Goal: Book appointment/travel/reservation

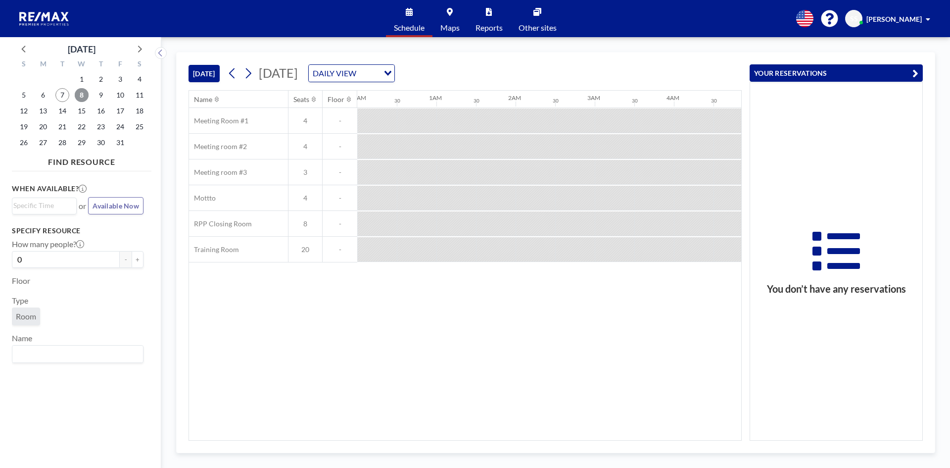
click at [82, 93] on span "8" at bounding box center [82, 95] width 14 height 14
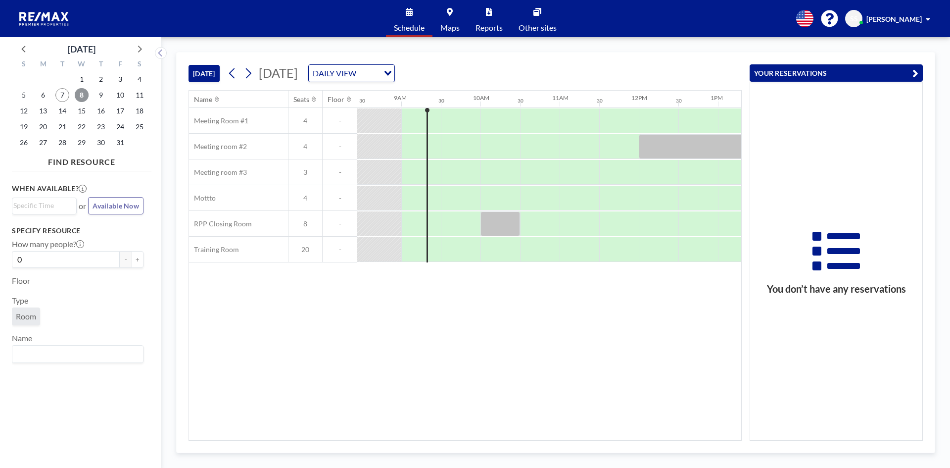
scroll to position [0, 673]
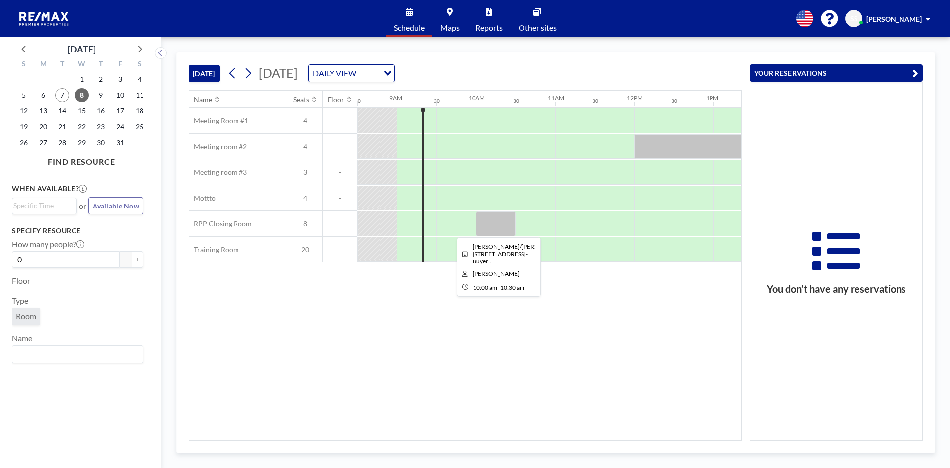
click at [501, 225] on div at bounding box center [496, 223] width 40 height 25
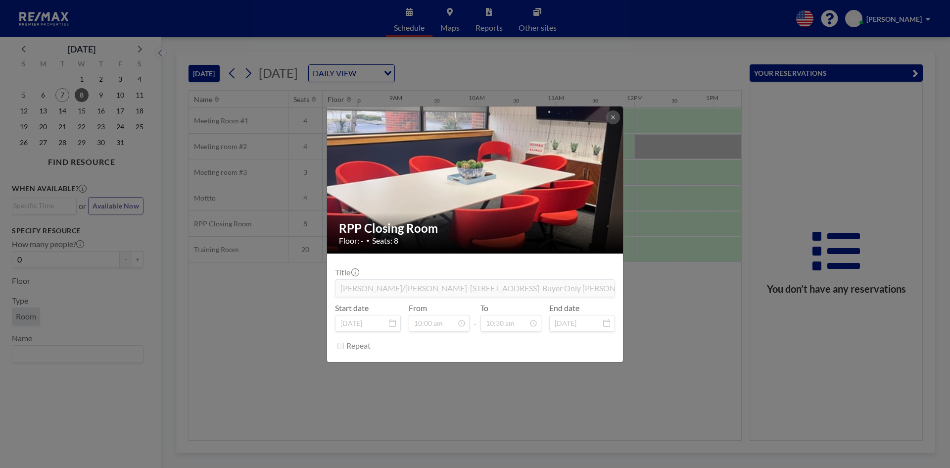
click at [675, 310] on div "RPP Closing Room Floor: - • Seats: 8 Title [PERSON_NAME]/[PERSON_NAME]-[STREET_…" at bounding box center [475, 234] width 950 height 468
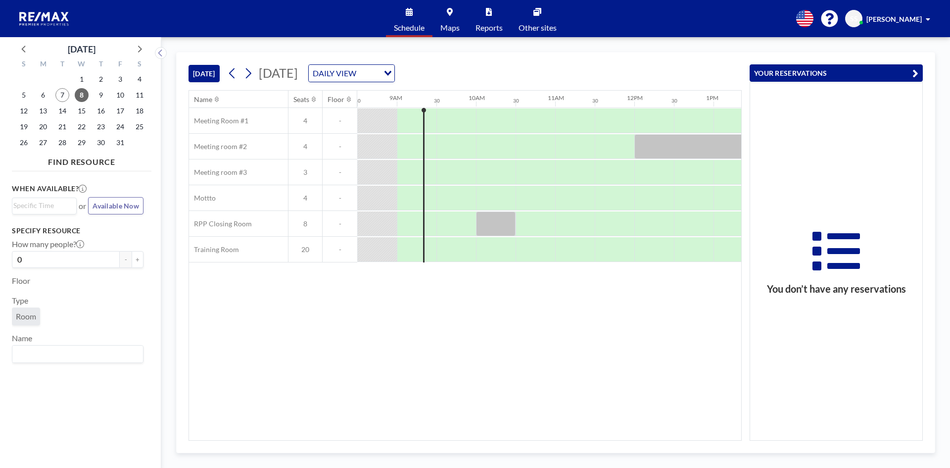
click at [379, 71] on div "DAILY VIEW" at bounding box center [344, 72] width 70 height 15
click at [471, 105] on li "WEEKLY VIEW" at bounding box center [471, 105] width 85 height 14
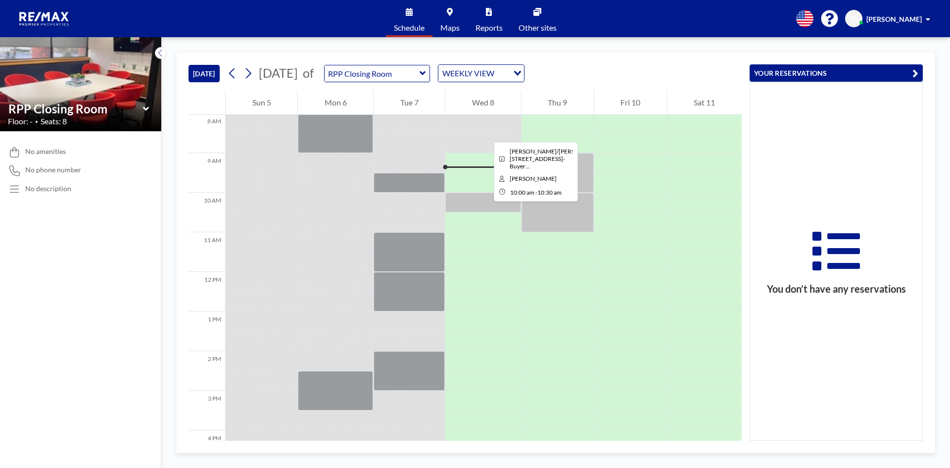
scroll to position [297, 0]
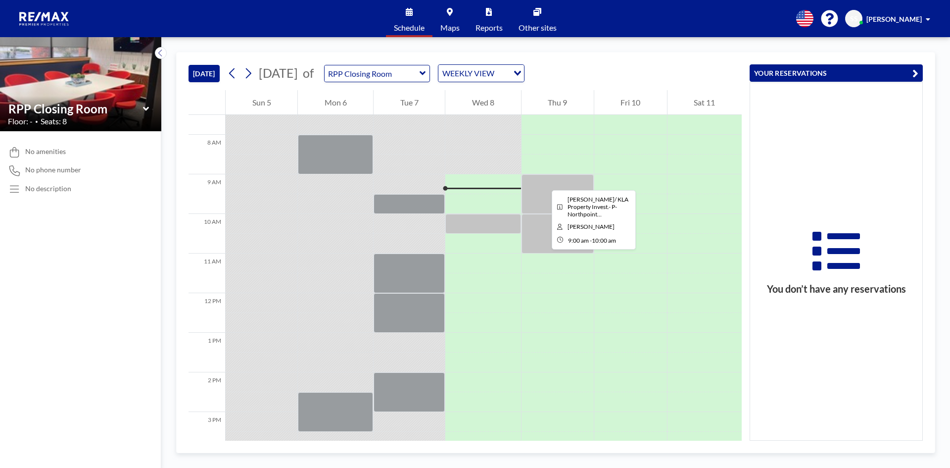
click at [544, 181] on div at bounding box center [558, 194] width 72 height 40
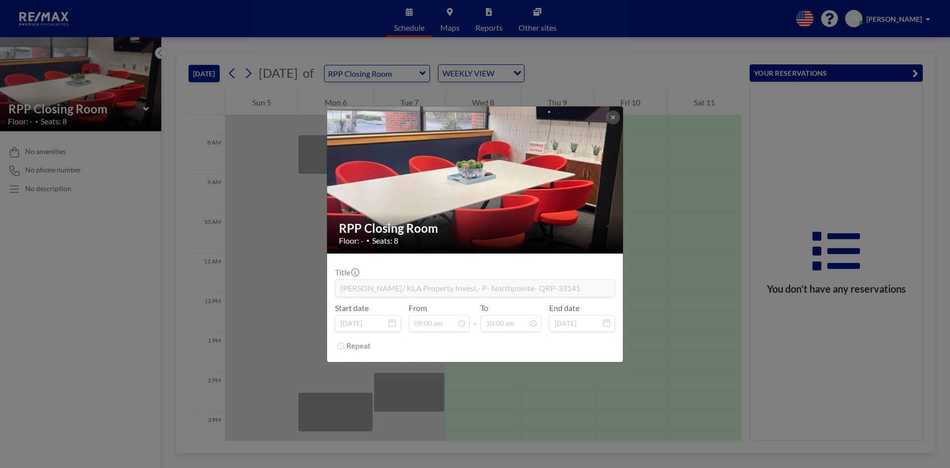
click at [663, 261] on div "RPP Closing Room Floor: - • Seats: 8 Title [PERSON_NAME]/ KLA Property Invest.-…" at bounding box center [475, 234] width 950 height 468
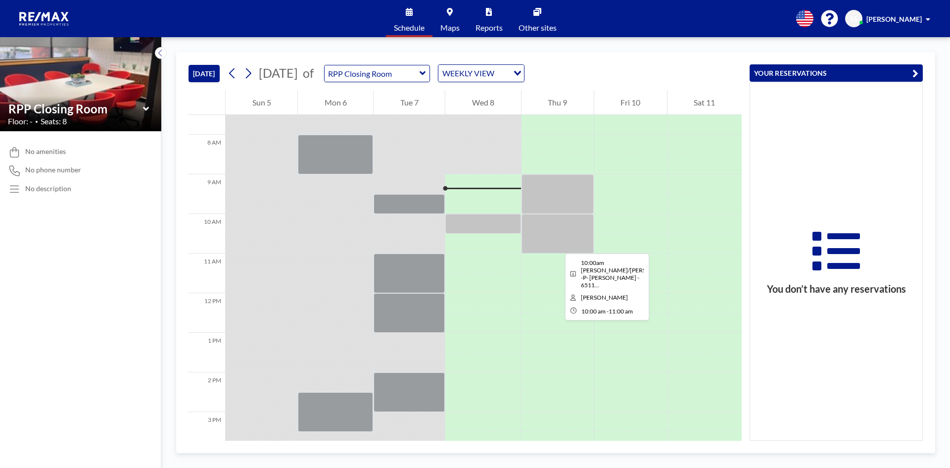
click at [557, 244] on div at bounding box center [558, 234] width 72 height 40
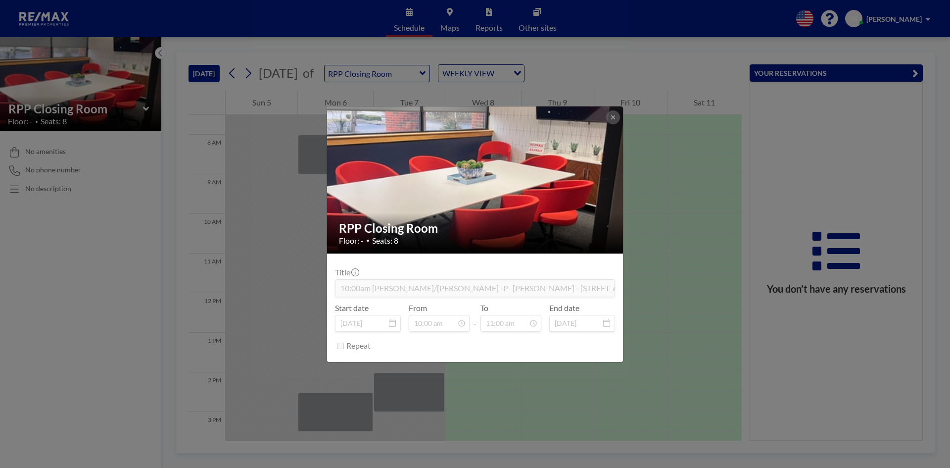
click at [656, 239] on div "RPP Closing Room Floor: - • Seats: 8 Title 10:00am [PERSON_NAME]/[PERSON_NAME] …" at bounding box center [475, 234] width 950 height 468
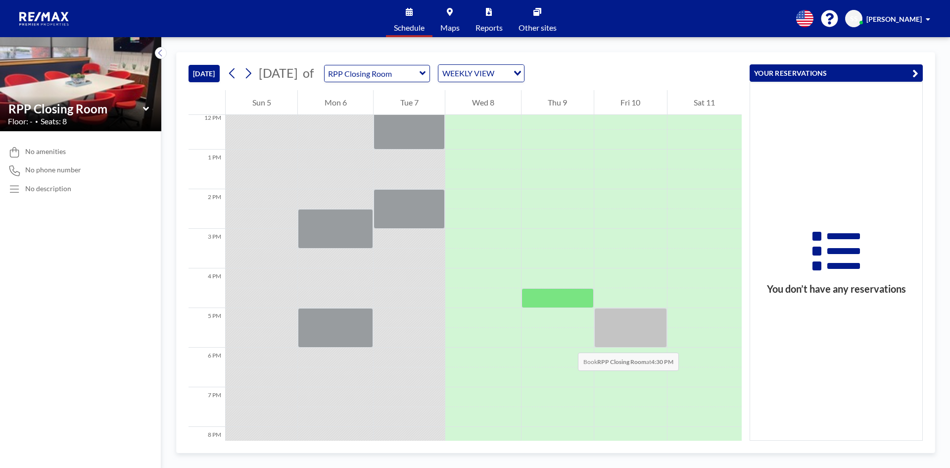
scroll to position [495, 0]
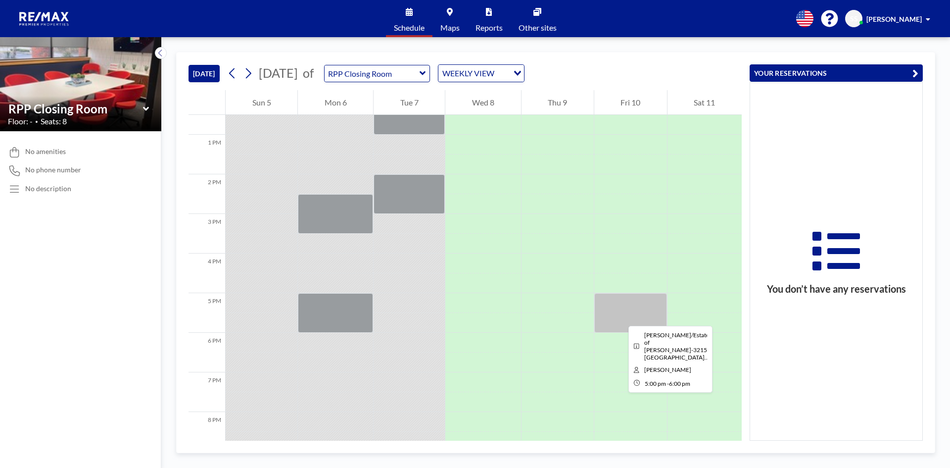
click at [621, 317] on div at bounding box center [630, 313] width 73 height 40
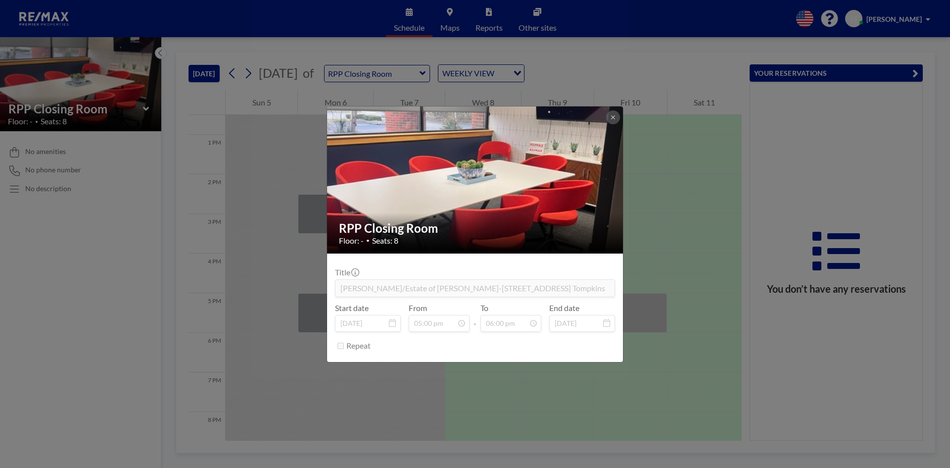
click at [638, 380] on div "RPP Closing Room Floor: - • Seats: 8 Title [PERSON_NAME]/Estate of [PERSON_NAME…" at bounding box center [475, 234] width 950 height 468
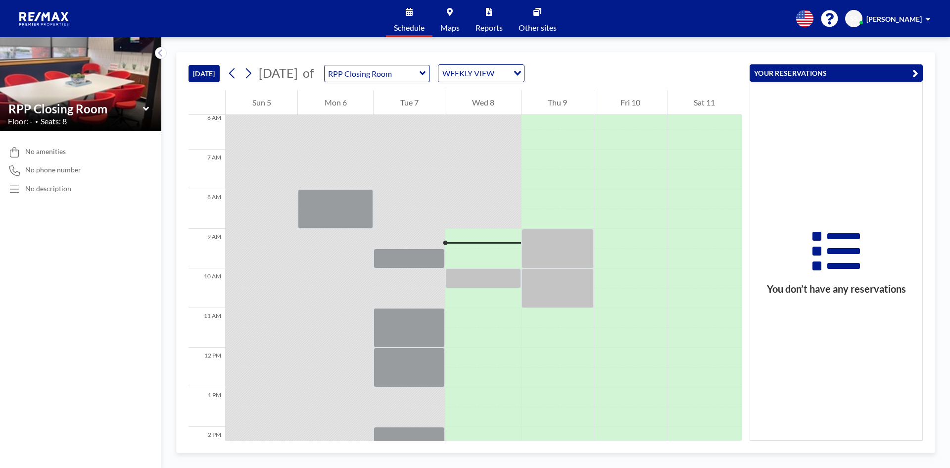
scroll to position [247, 0]
